Goal: Find specific page/section

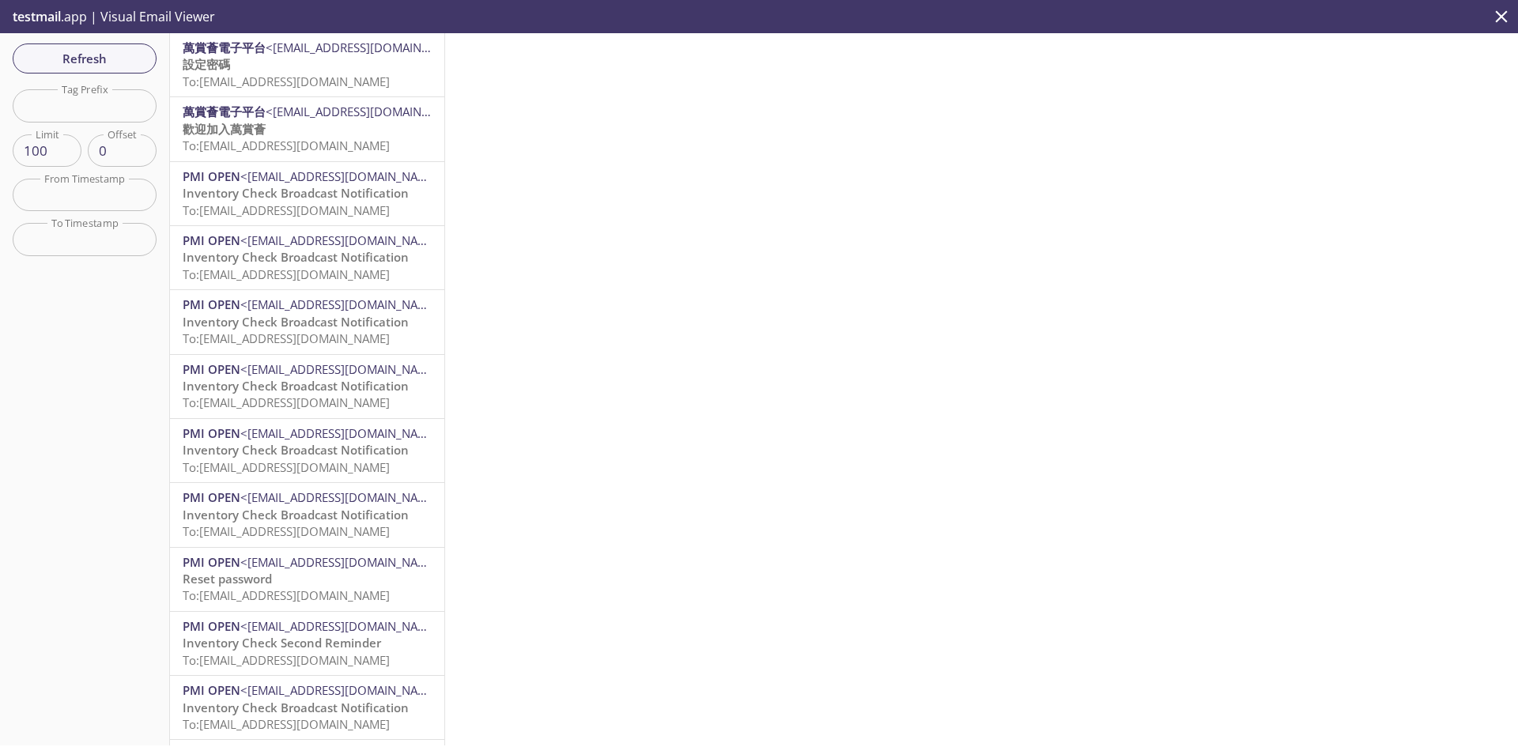
click at [327, 81] on span "To: [EMAIL_ADDRESS][DOMAIN_NAME]" at bounding box center [286, 82] width 207 height 16
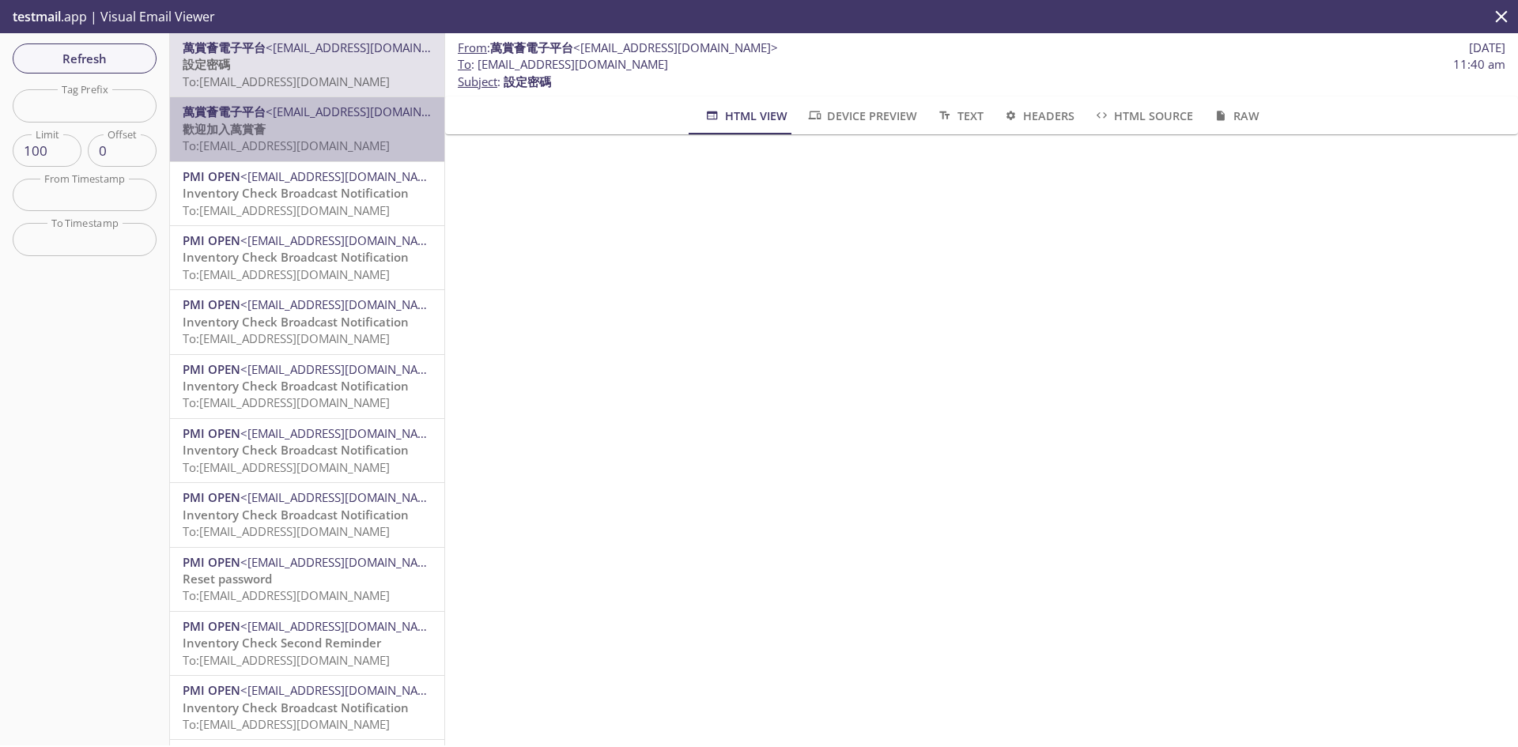
click at [342, 146] on span "To: [EMAIL_ADDRESS][DOMAIN_NAME]" at bounding box center [286, 146] width 207 height 16
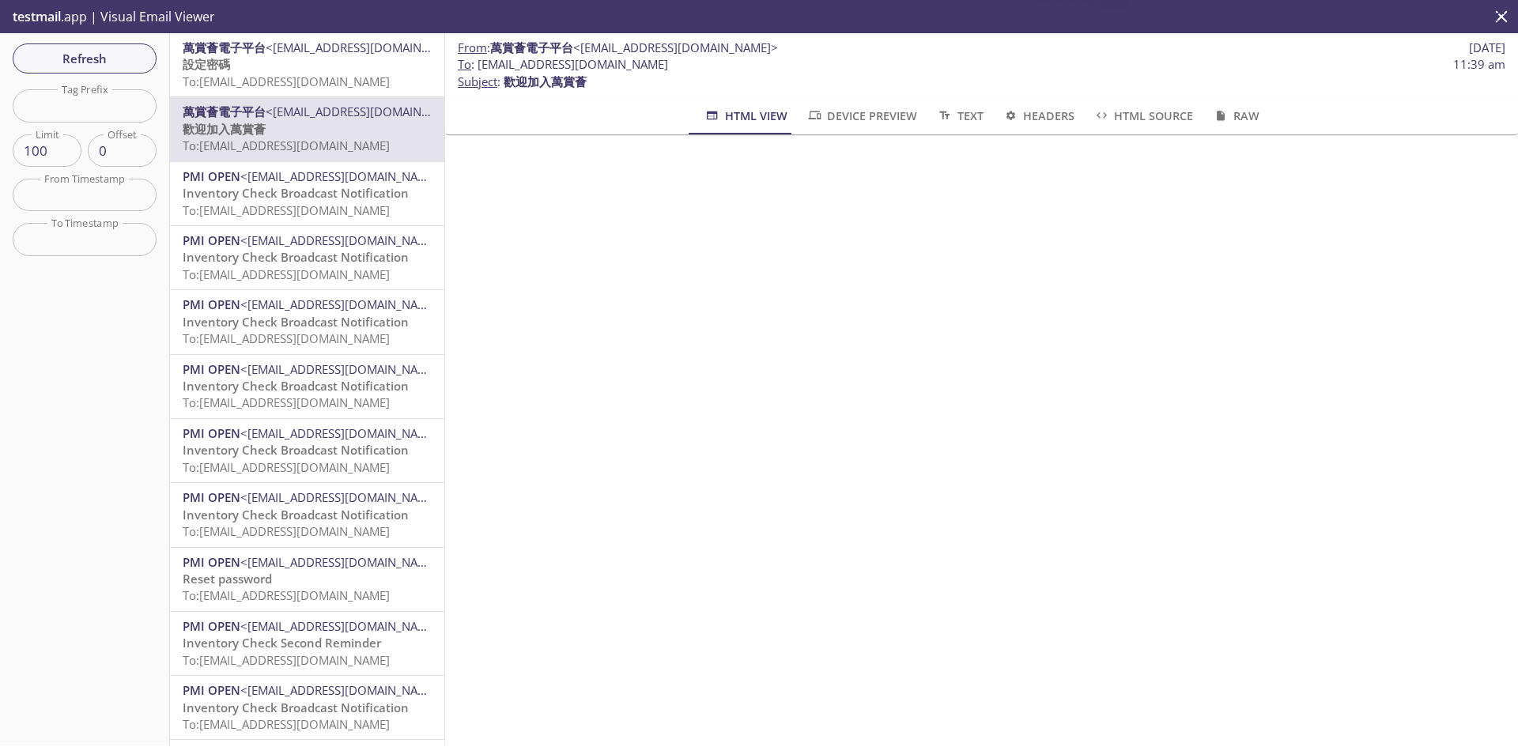
click at [337, 82] on span "To: [EMAIL_ADDRESS][DOMAIN_NAME]" at bounding box center [286, 82] width 207 height 16
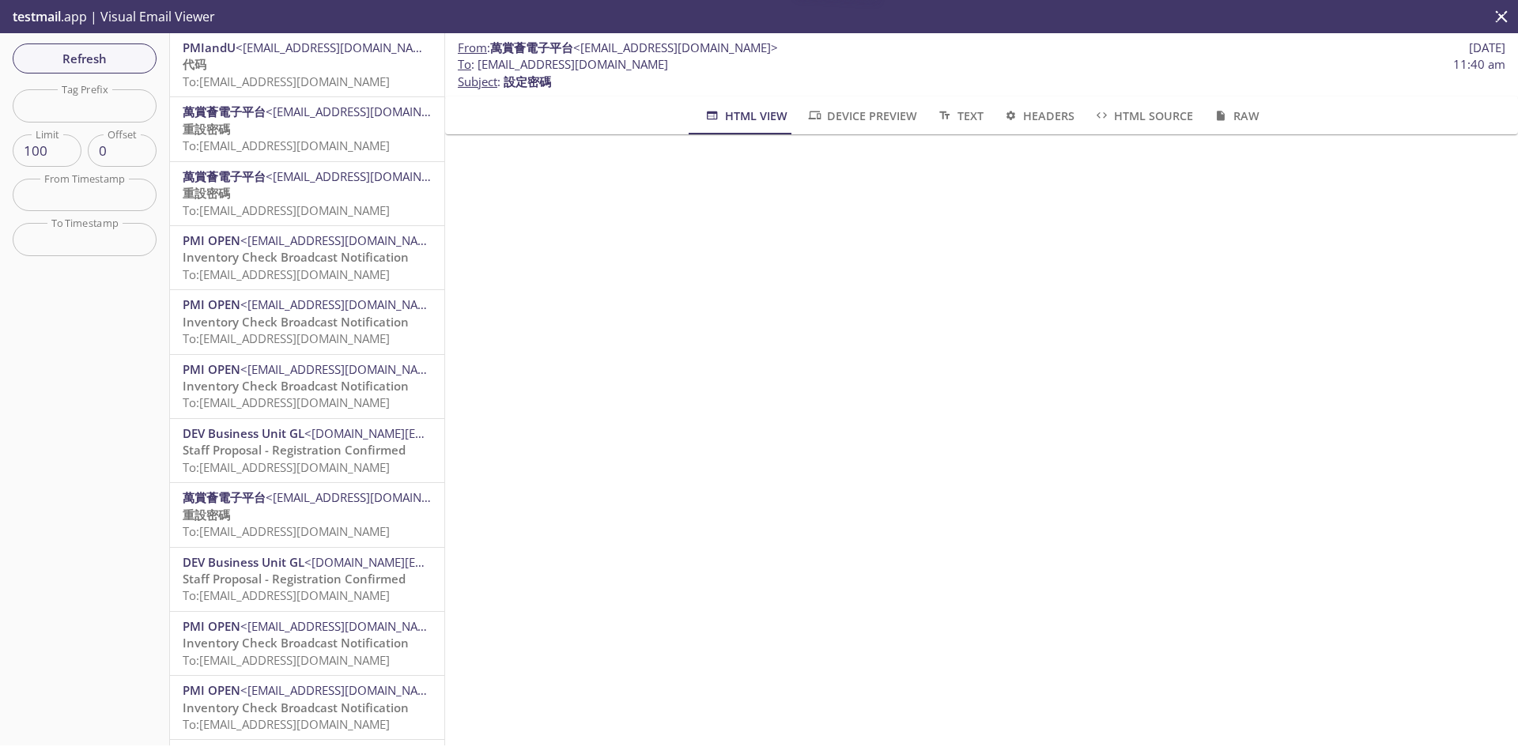
click at [275, 72] on p "代码 To: reevdigital.dte_qa_sg_retailer@inbox.testmail.app" at bounding box center [307, 73] width 249 height 34
